Goal: Information Seeking & Learning: Learn about a topic

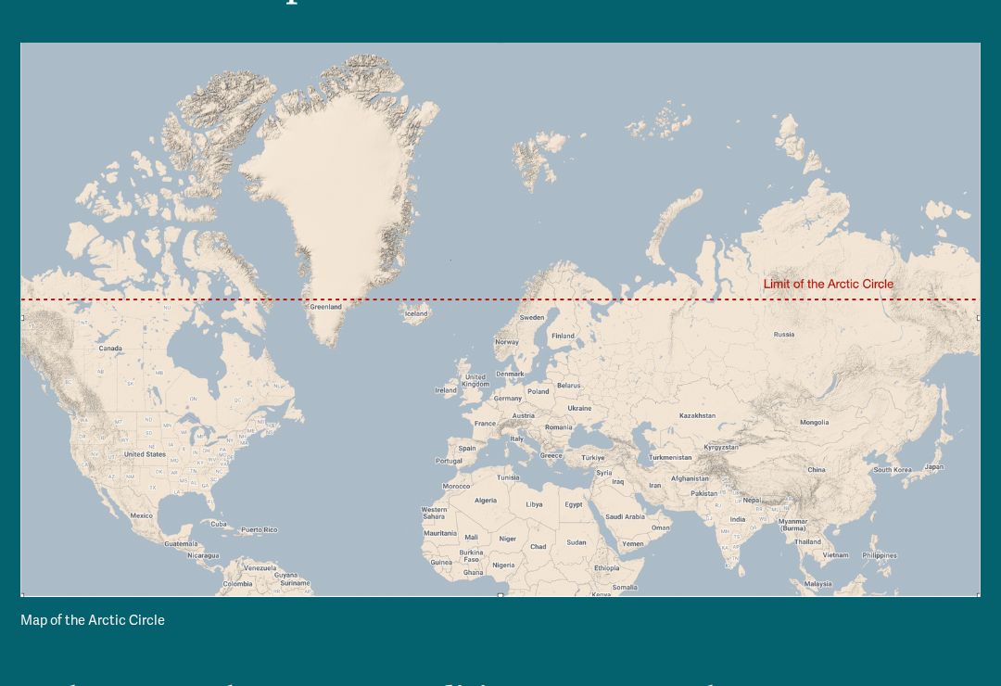
scroll to position [242, 0]
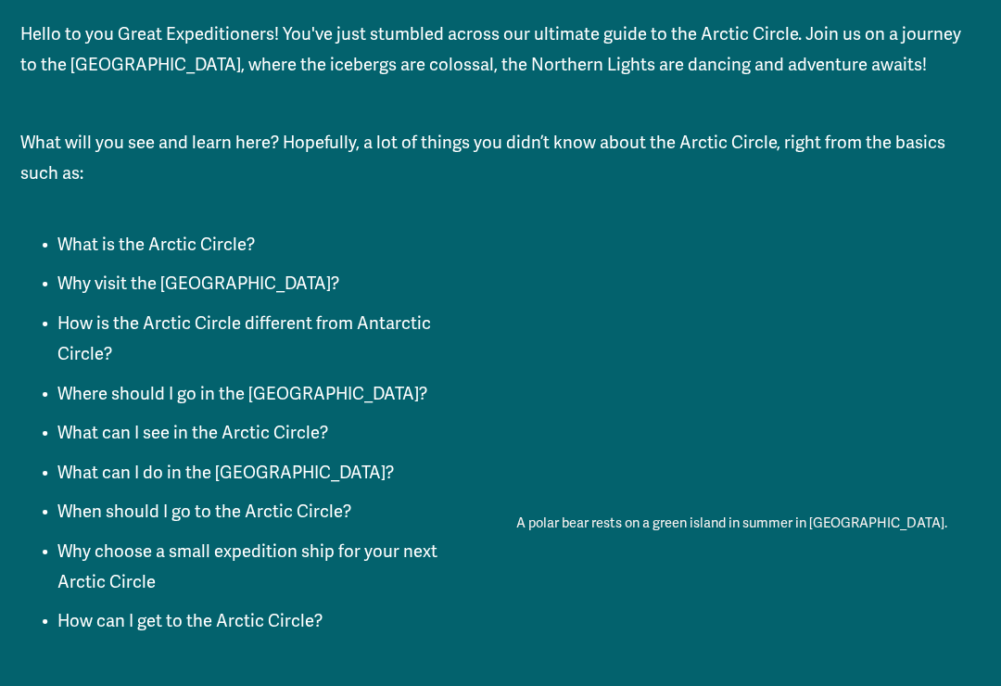
scroll to position [1201, 0]
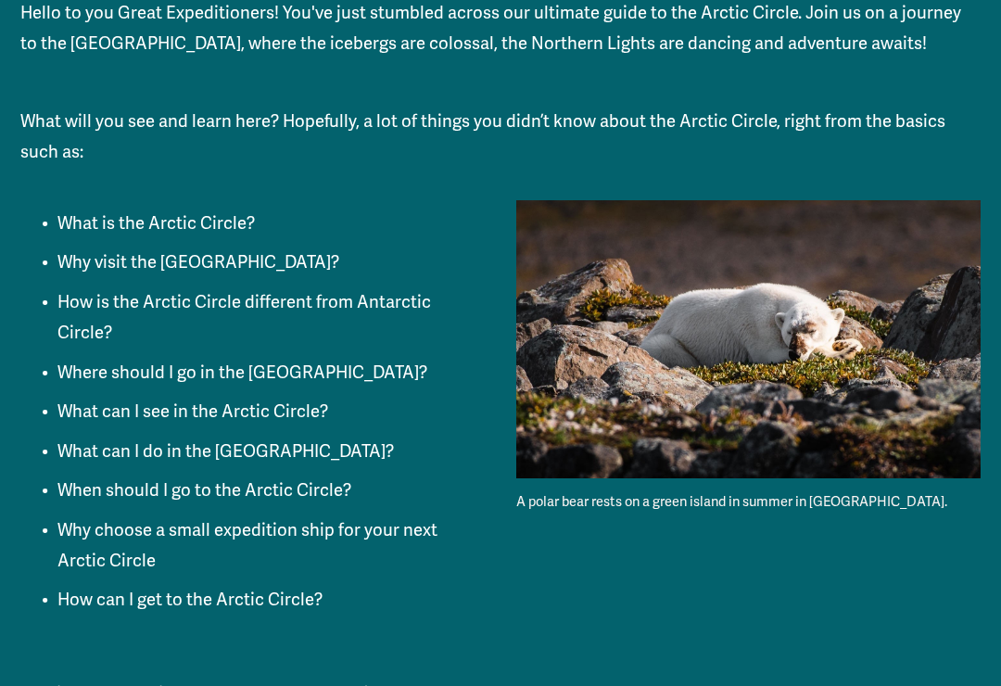
click at [94, 397] on p "What can I see in the Arctic Circle?" at bounding box center [519, 412] width 924 height 31
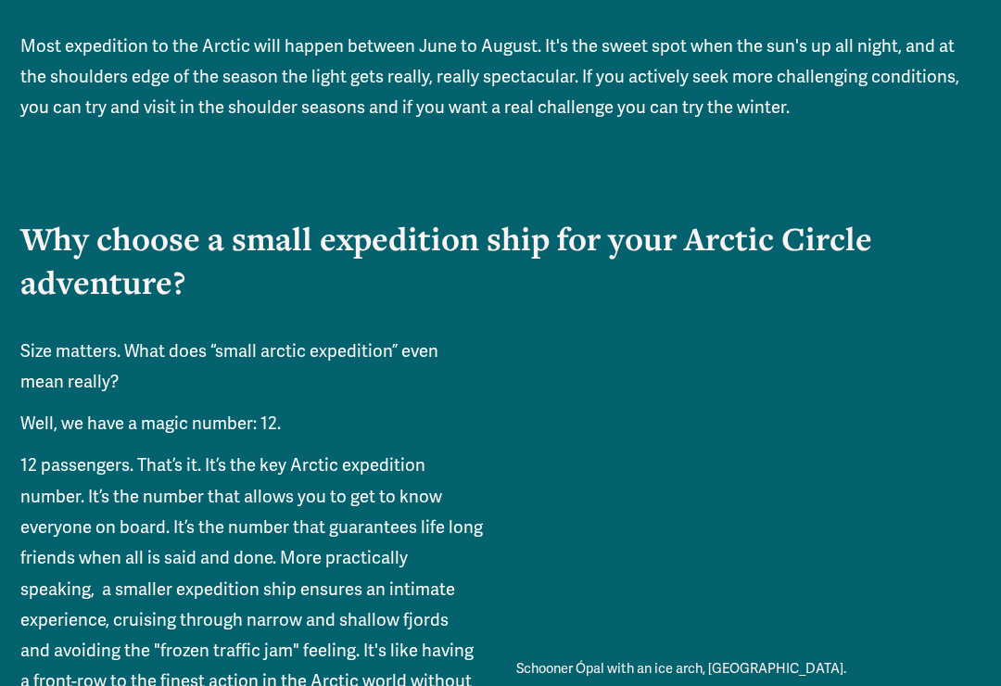
scroll to position [6690, 0]
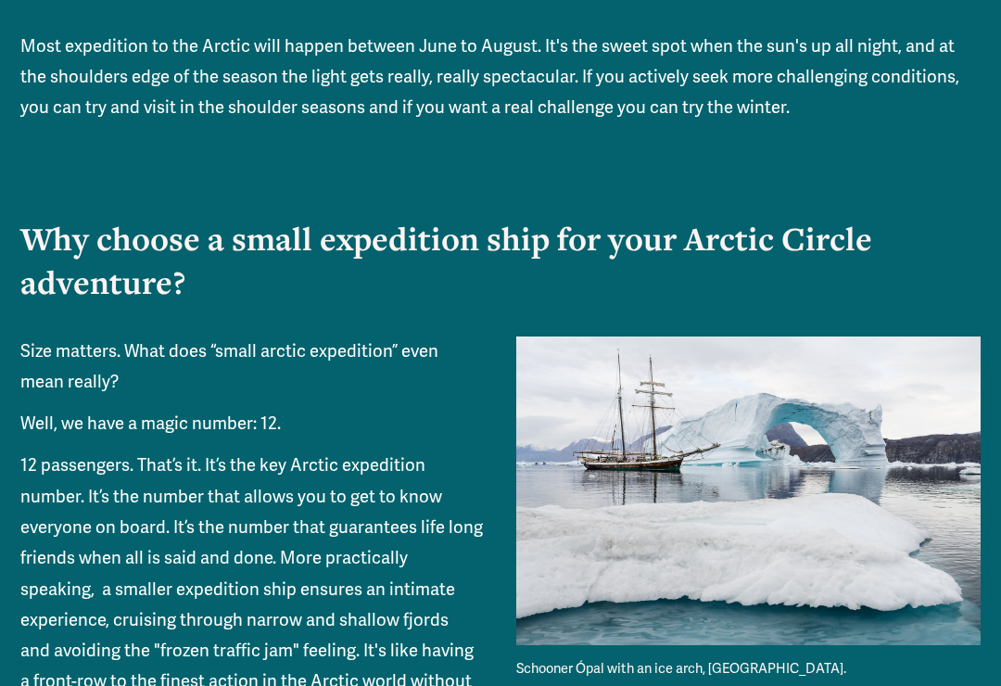
click at [57, 451] on p "12 passengers. That’s it. It’s the key Arctic expedition number. It’s the numbe…" at bounding box center [500, 605] width 961 height 309
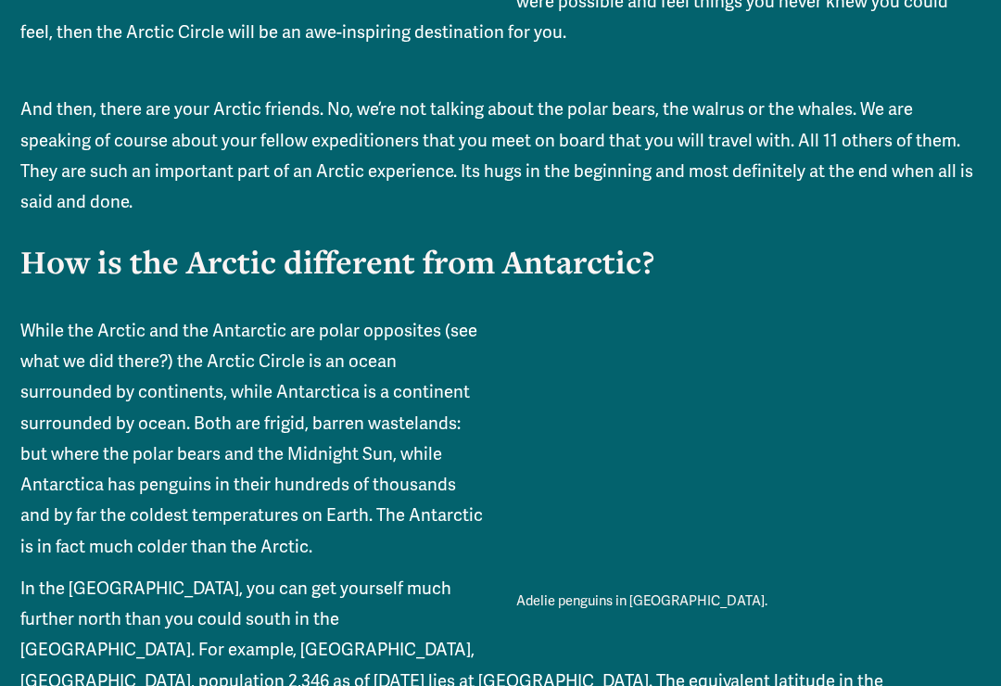
scroll to position [2939, 0]
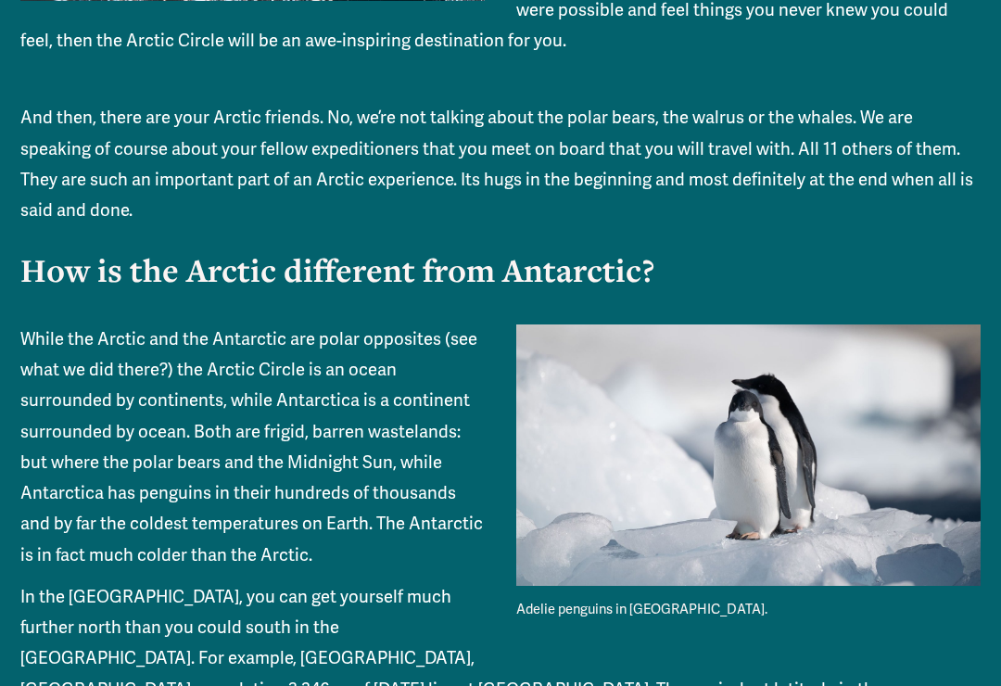
click at [619, 431] on div at bounding box center [748, 454] width 464 height 261
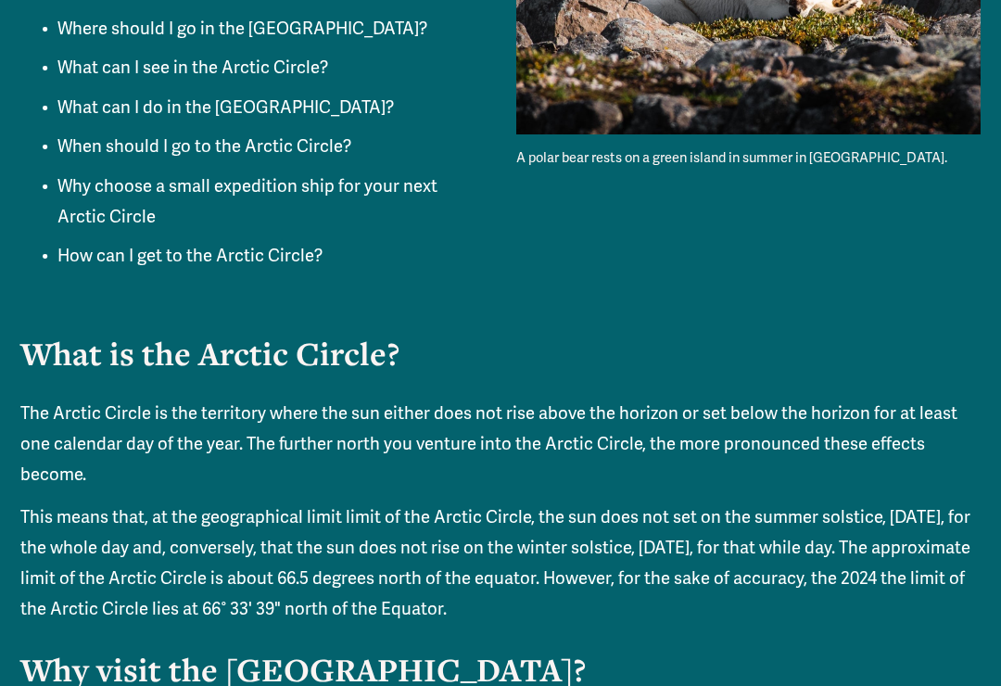
scroll to position [1536, 0]
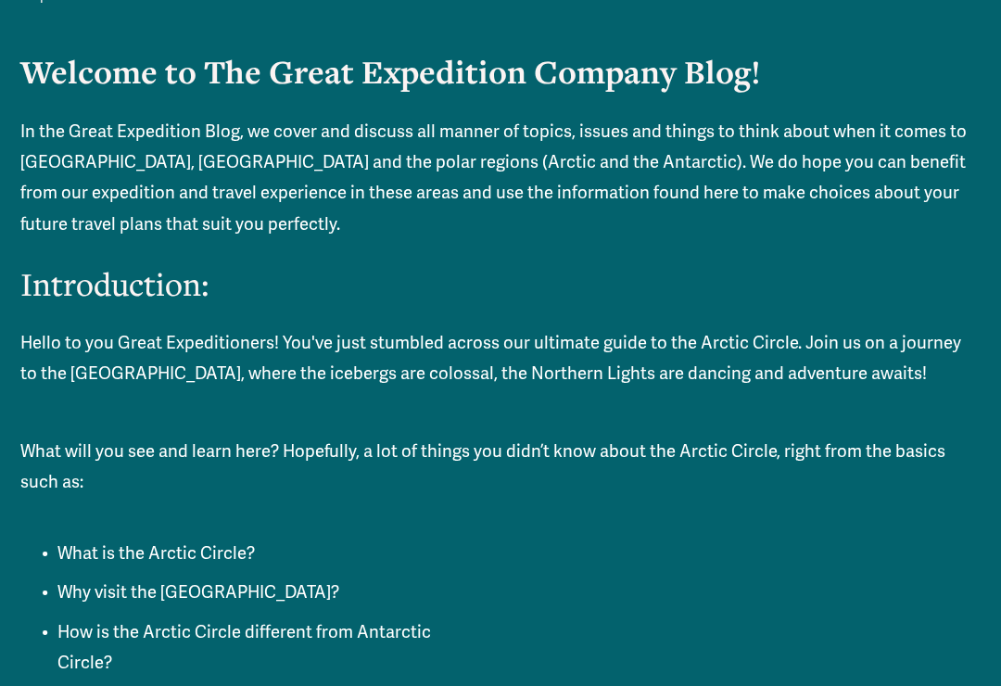
scroll to position [870, 0]
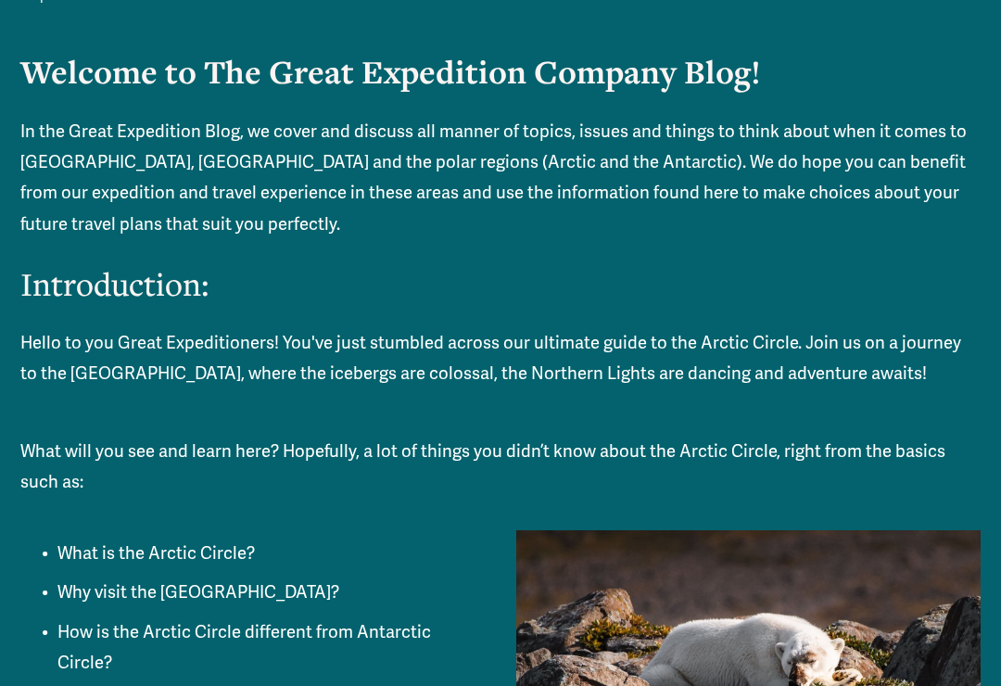
click at [870, 350] on p "Hello to you Great Expeditioners! You've just stumbled across our ultimate guid…" at bounding box center [500, 360] width 961 height 62
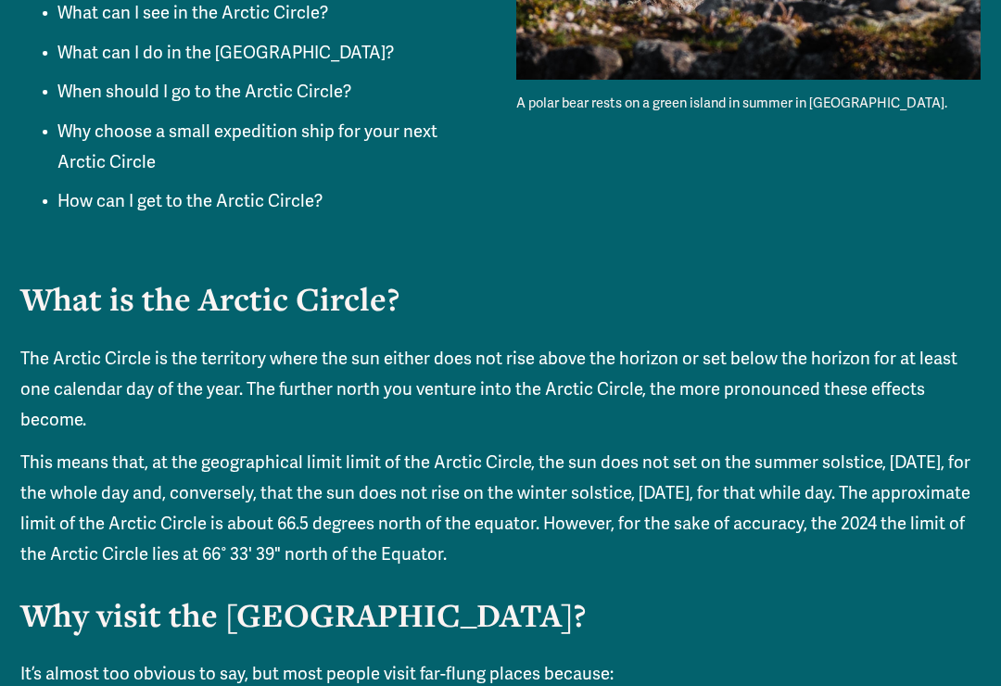
scroll to position [1599, 0]
click at [289, 344] on p "The Arctic Circle is the territory where the sun either does not rise above the…" at bounding box center [500, 390] width 961 height 93
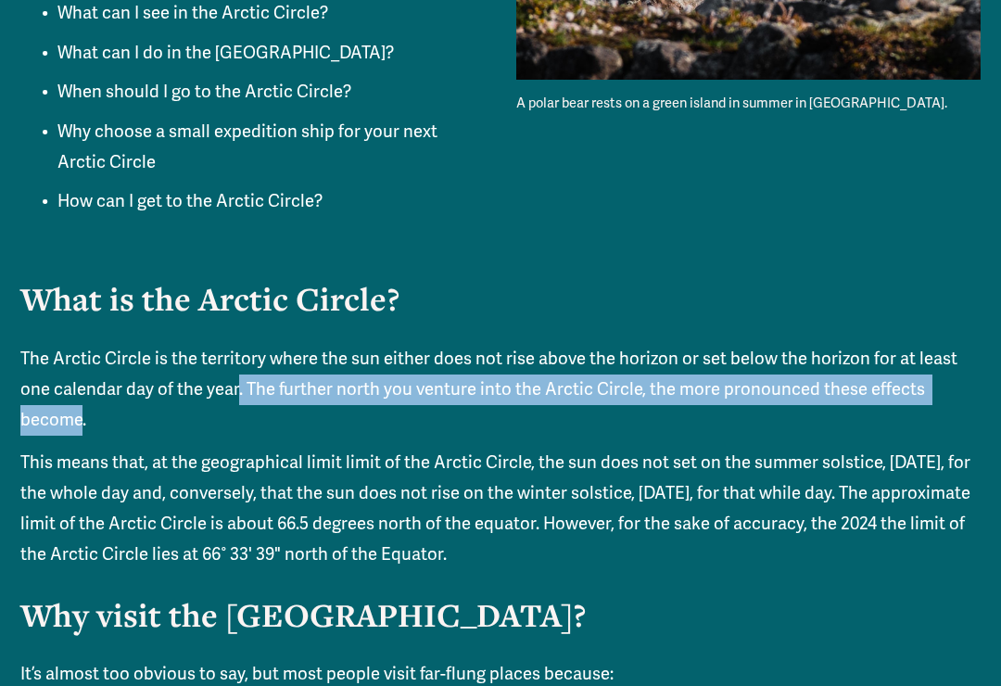
copy p ". The further north you venture into the Arctic Circle, the more pronounced the…"
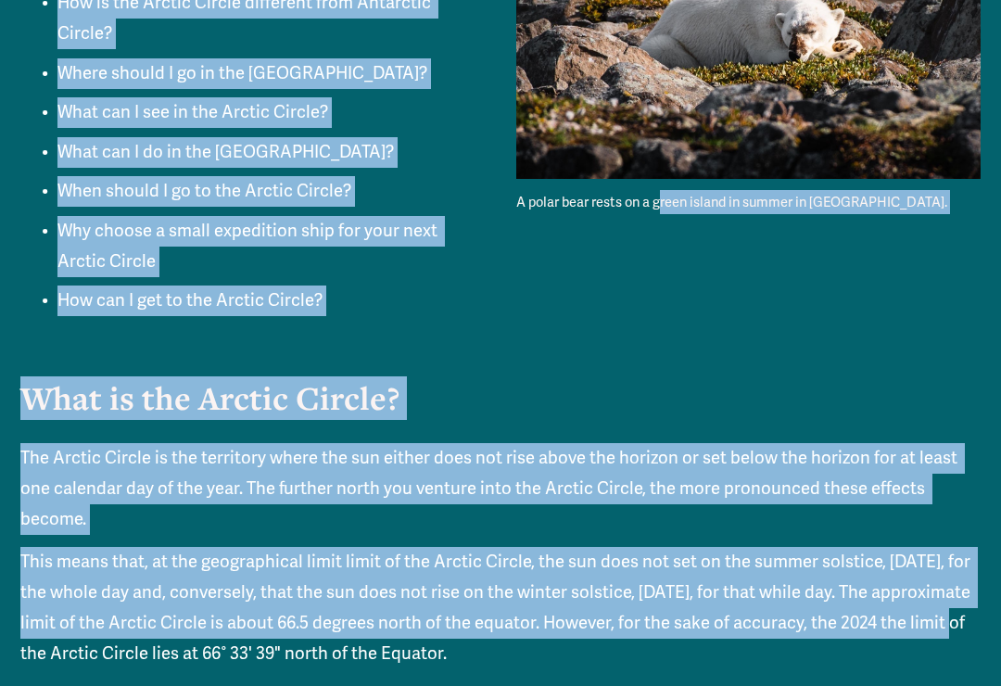
scroll to position [1497, 0]
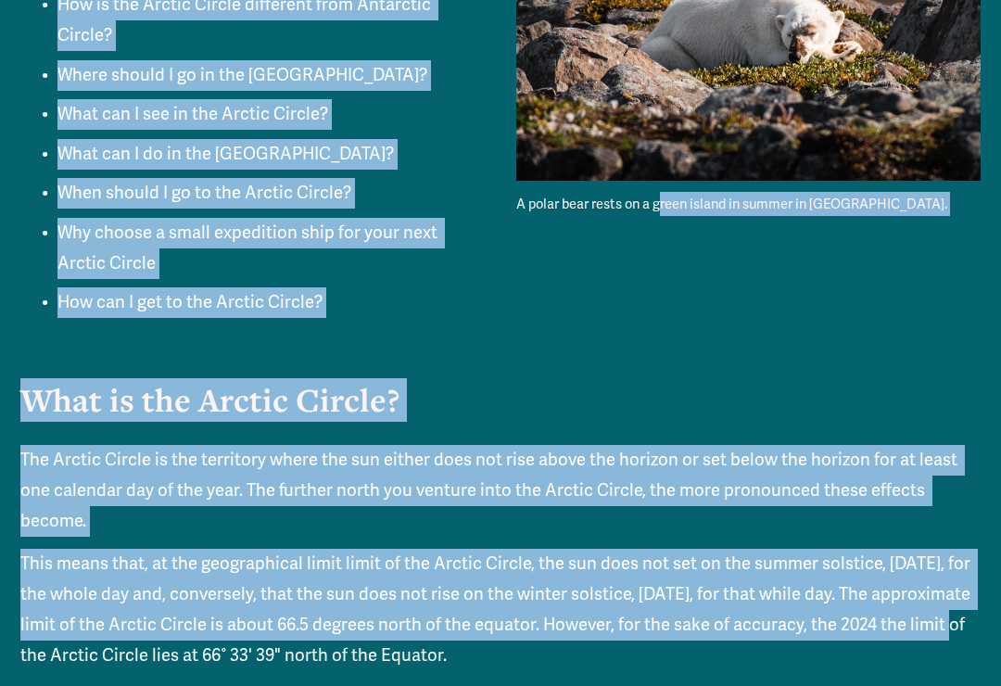
click at [284, 379] on strong "What is the Arctic Circle?" at bounding box center [209, 400] width 379 height 43
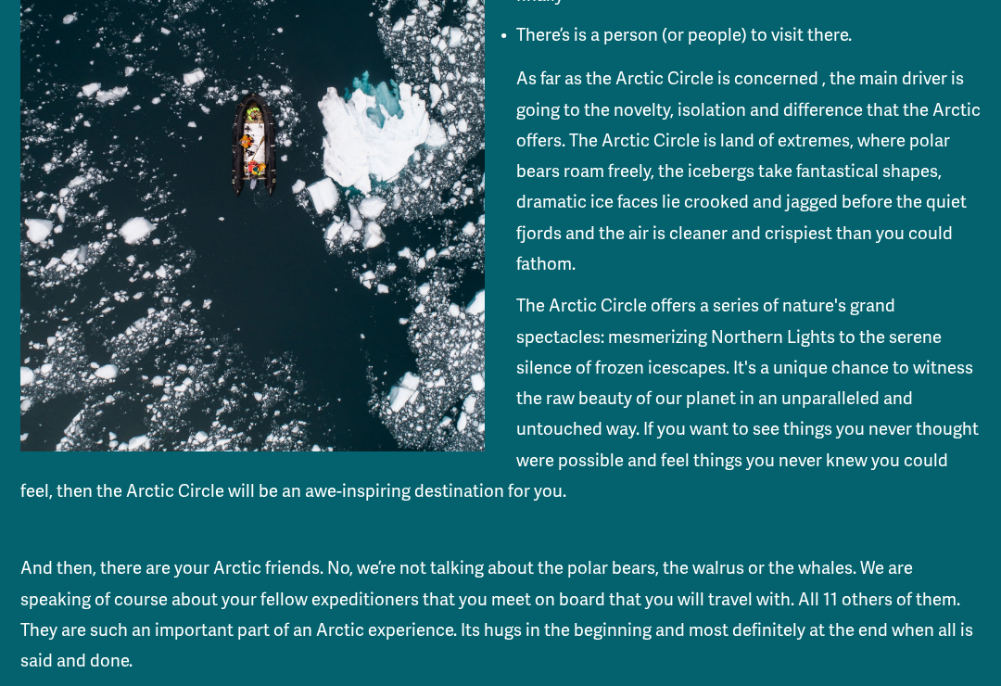
scroll to position [2548, 0]
